Goal: Find specific page/section: Find specific page/section

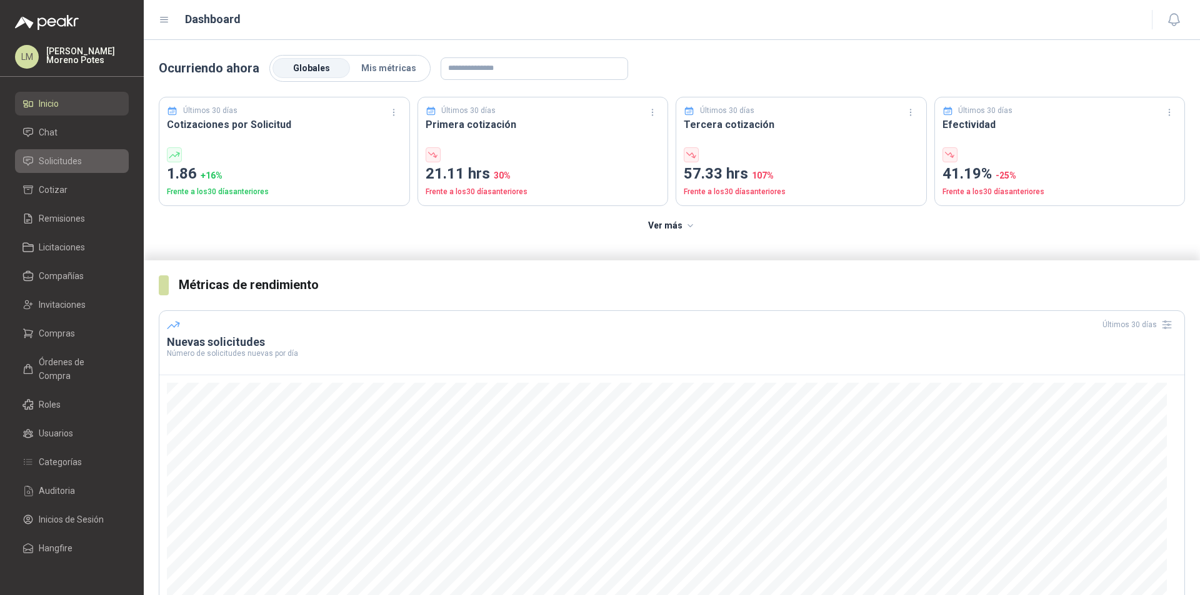
click at [79, 151] on link "Solicitudes" at bounding box center [72, 161] width 114 height 24
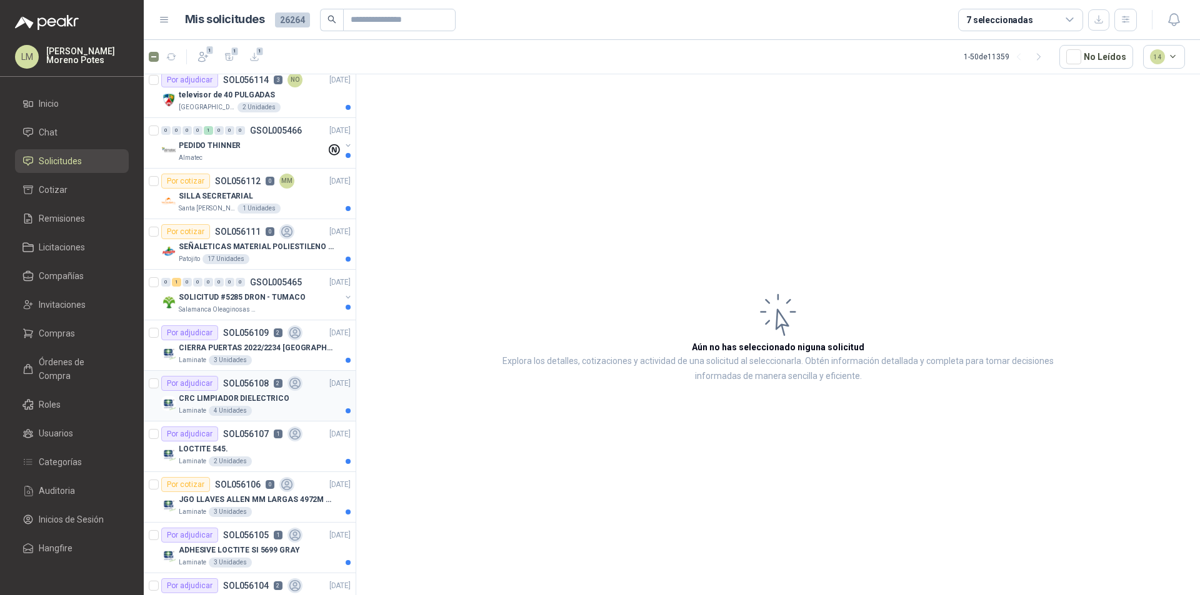
scroll to position [250, 0]
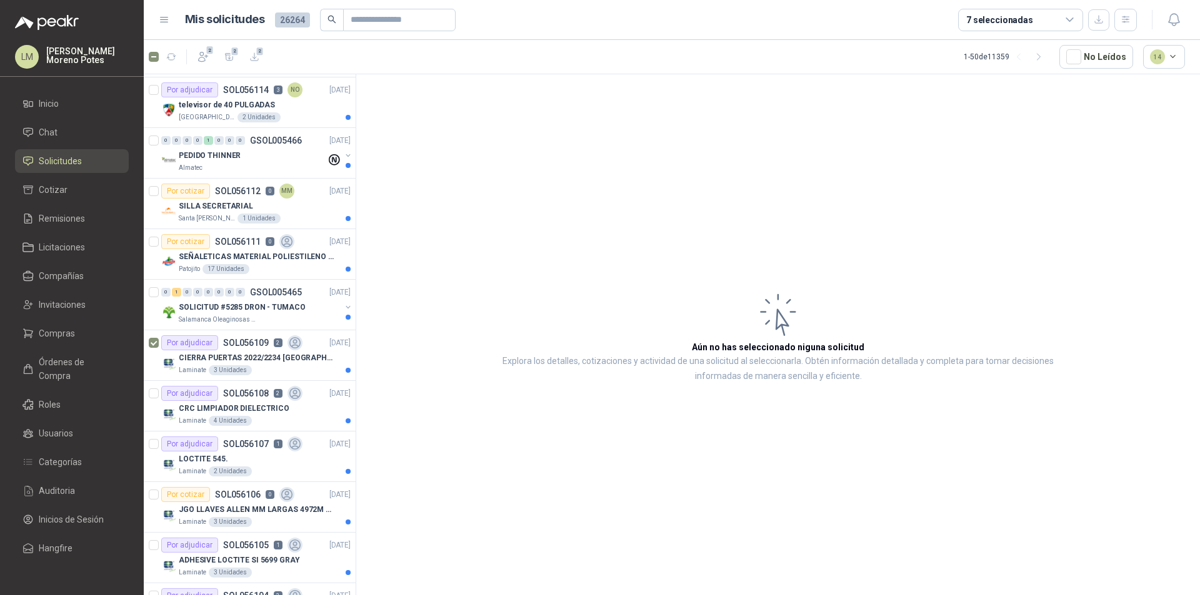
click at [1132, 184] on article "Aún no has seleccionado niguna solicitud Explora los detalles, cotizaciones y a…" at bounding box center [777, 336] width 843 height 525
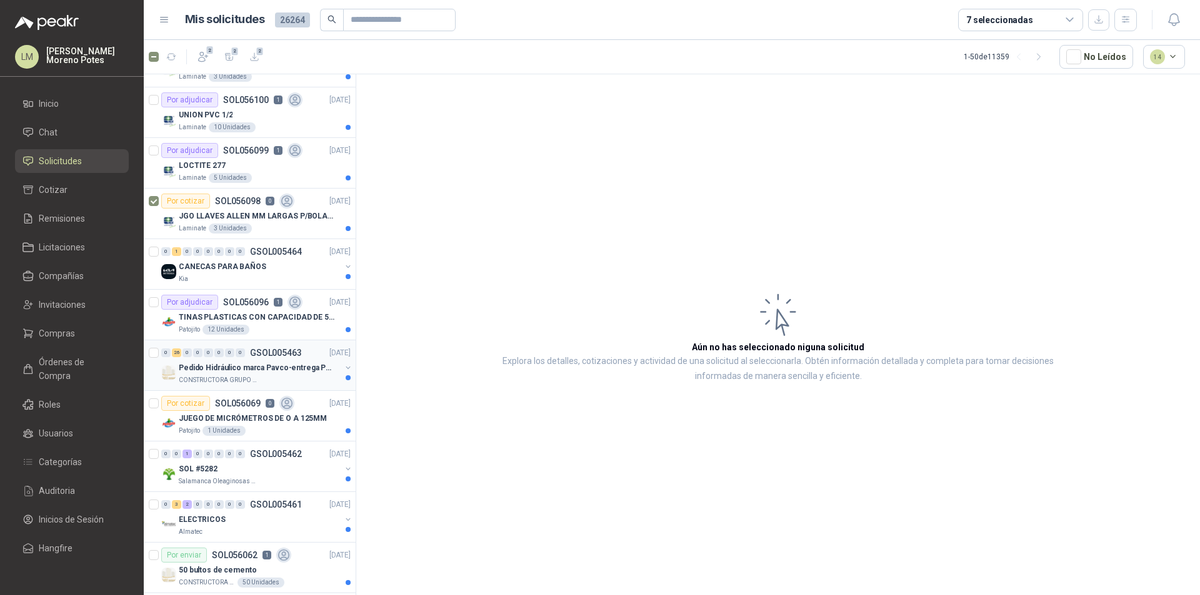
scroll to position [937, 0]
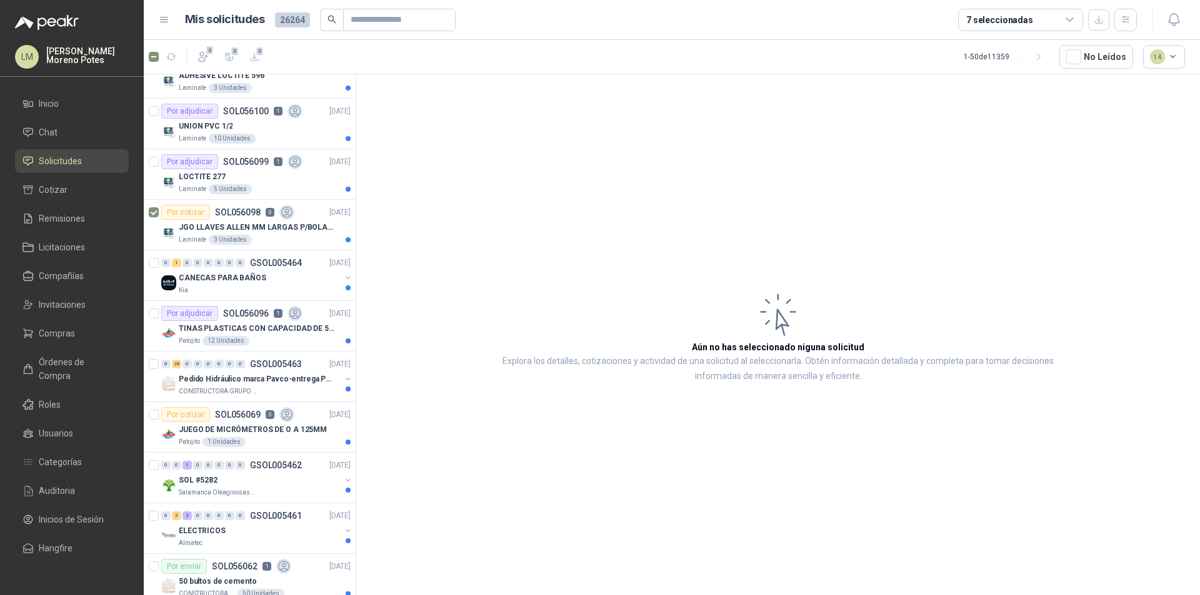
click at [1140, 143] on article "Aún no has seleccionado niguna solicitud Explora los detalles, cotizaciones y a…" at bounding box center [777, 336] width 843 height 525
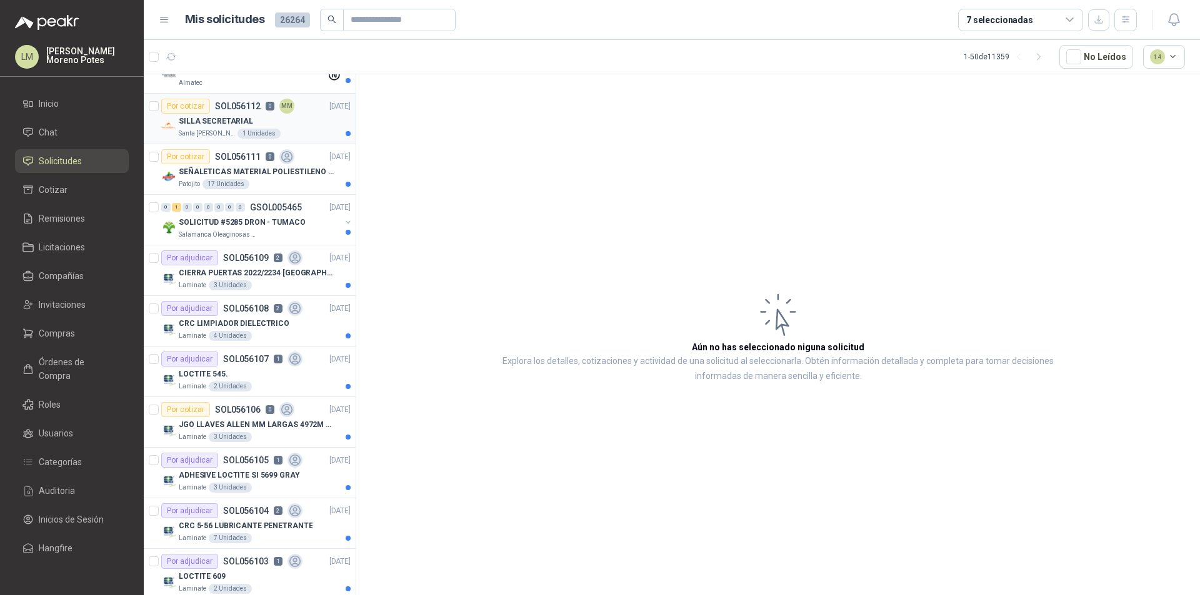
scroll to position [312, 0]
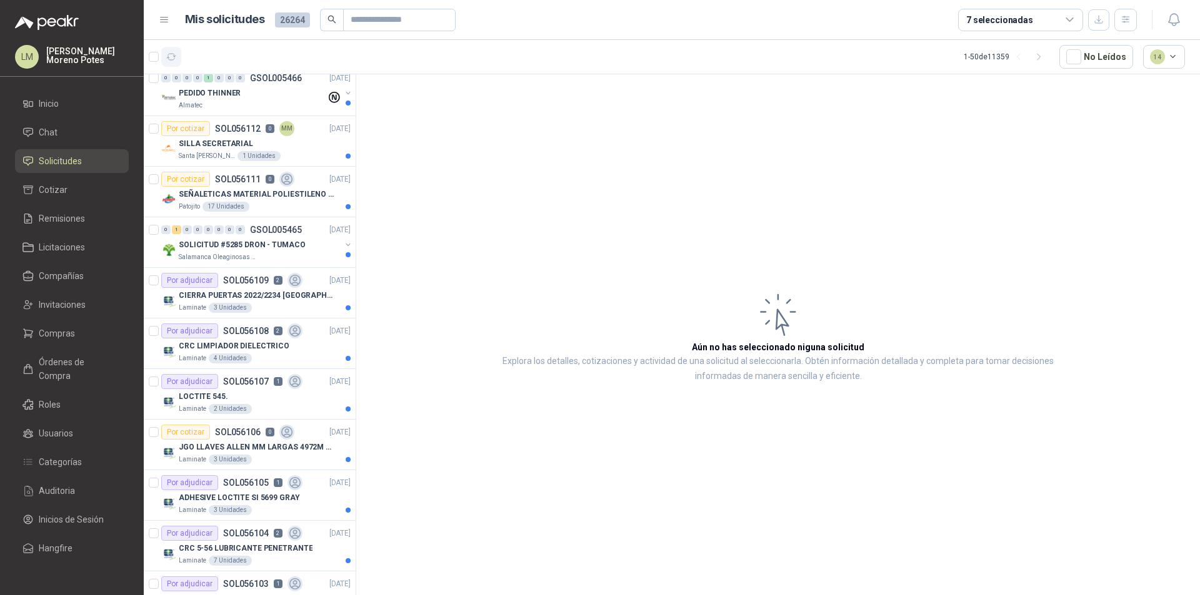
click at [177, 51] on button "button" at bounding box center [171, 57] width 20 height 20
click at [172, 54] on icon "button" at bounding box center [171, 57] width 11 height 11
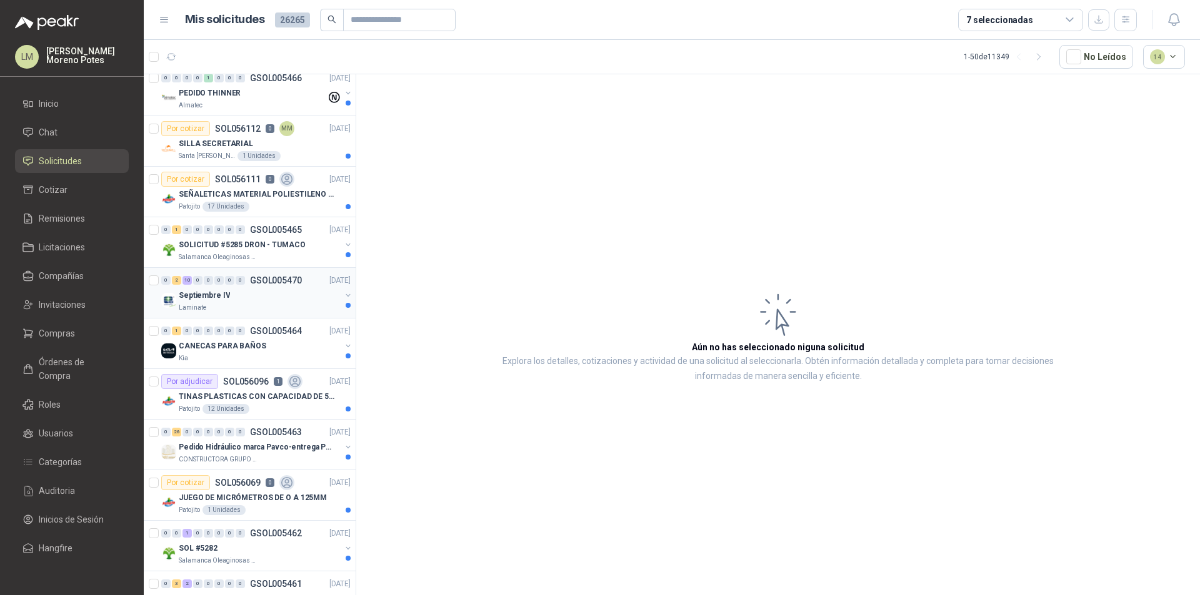
click at [255, 306] on div "Laminate" at bounding box center [260, 308] width 162 height 10
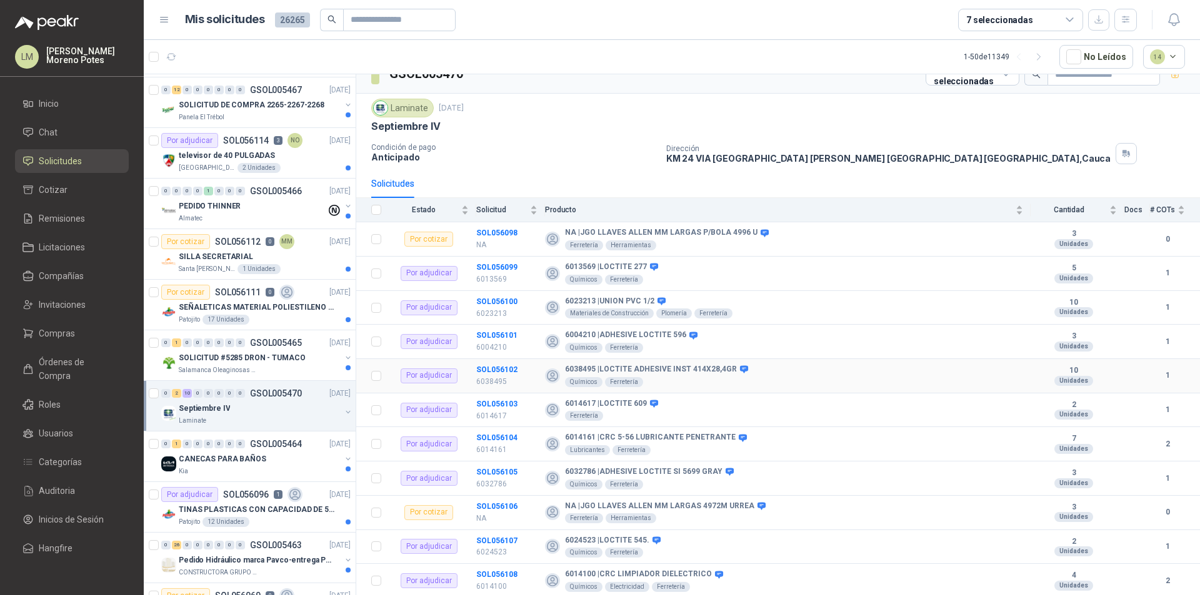
scroll to position [52, 0]
